Goal: Navigation & Orientation: Find specific page/section

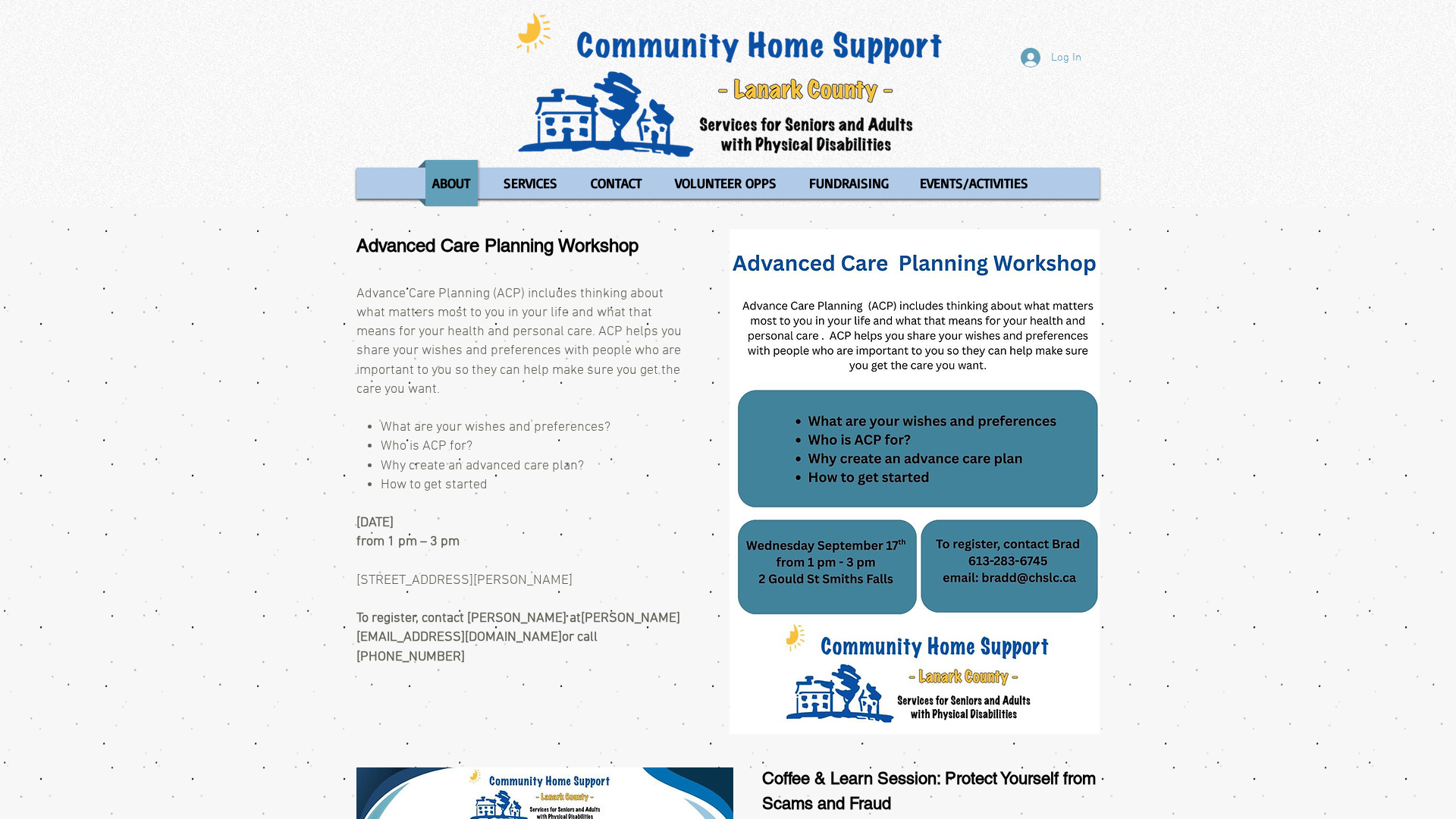
click at [0, 0] on div "Log In ABOUT OUR STORIES Diner's Club Stories MOW Stories Lois's Journey Ryan's…" at bounding box center [728, 103] width 1456 height 207
